Goal: Check status: Check status

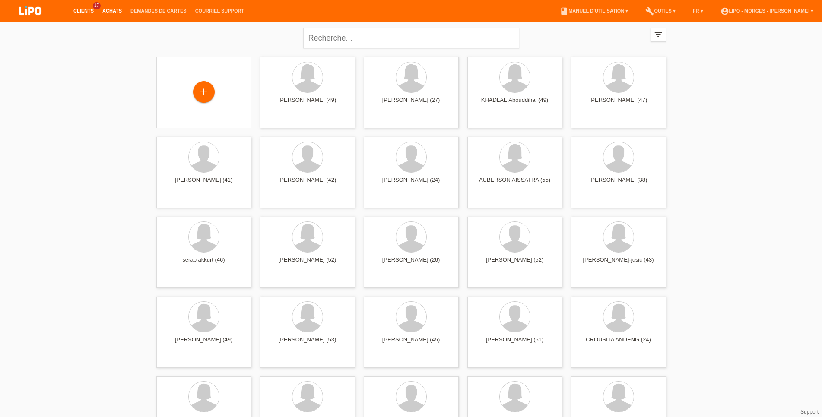
click at [111, 10] on link "Achats" at bounding box center [112, 10] width 28 height 5
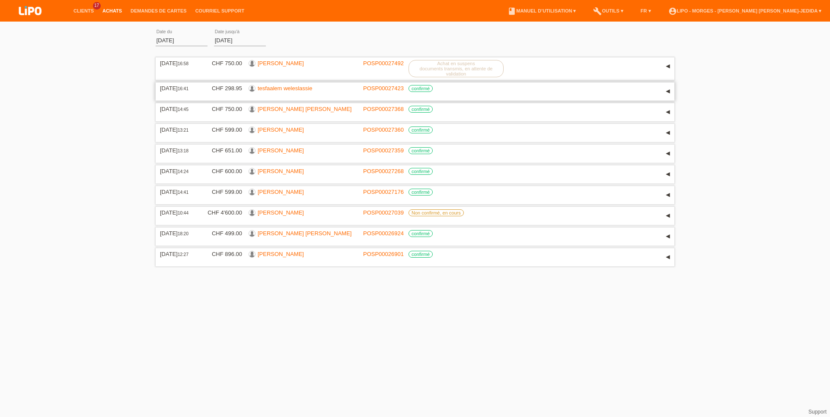
click at [286, 86] on div "12.09.2025 16:41 CHF 298.95 tesfaalem weleslassie POSP00027423 confirmé Réserva…" at bounding box center [415, 92] width 518 height 18
click at [305, 90] on link "tesfaalem weleslassie" at bounding box center [285, 88] width 54 height 6
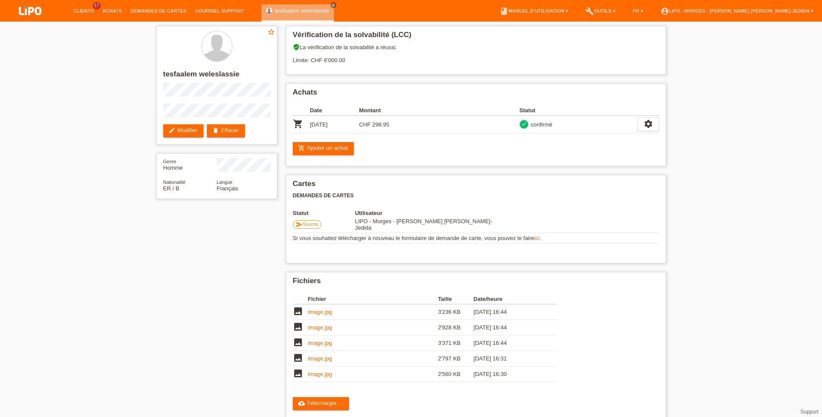
click at [97, 353] on div "star_border tesfaalem weleslassie edit Modifier delete Effacer Genre Homme Nati…" at bounding box center [411, 255] width 822 height 466
click at [113, 10] on link "Achats" at bounding box center [112, 10] width 28 height 5
